Goal: Find specific page/section: Find specific page/section

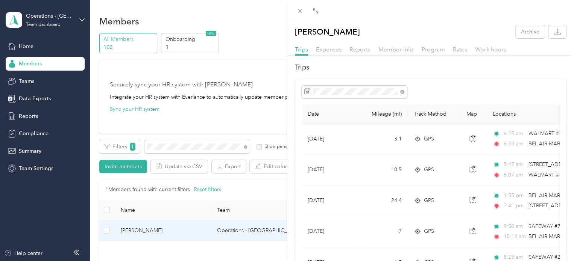
click at [174, 149] on div "[PERSON_NAME] Archive Trips Expenses Reports Member info Program Rates Work hou…" at bounding box center [287, 130] width 574 height 261
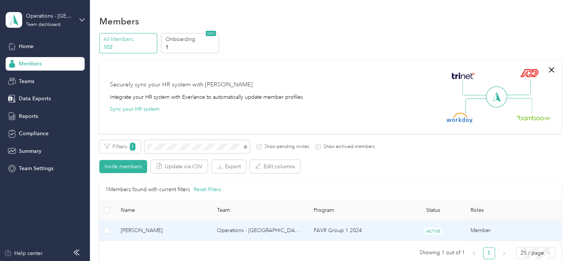
click at [150, 232] on span "[PERSON_NAME]" at bounding box center [163, 231] width 85 height 8
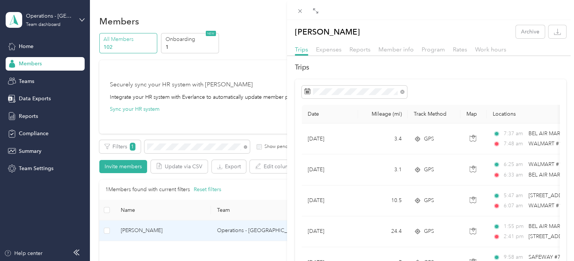
click at [170, 149] on div "[PERSON_NAME] Archive Trips Expenses Reports Member info Program Rates Work hou…" at bounding box center [287, 130] width 574 height 261
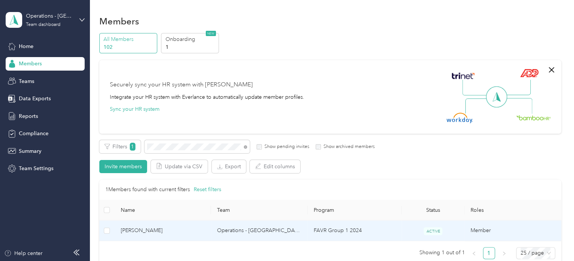
click at [149, 228] on span "[PERSON_NAME]" at bounding box center [163, 231] width 85 height 8
